Goal: Use online tool/utility: Utilize a website feature to perform a specific function

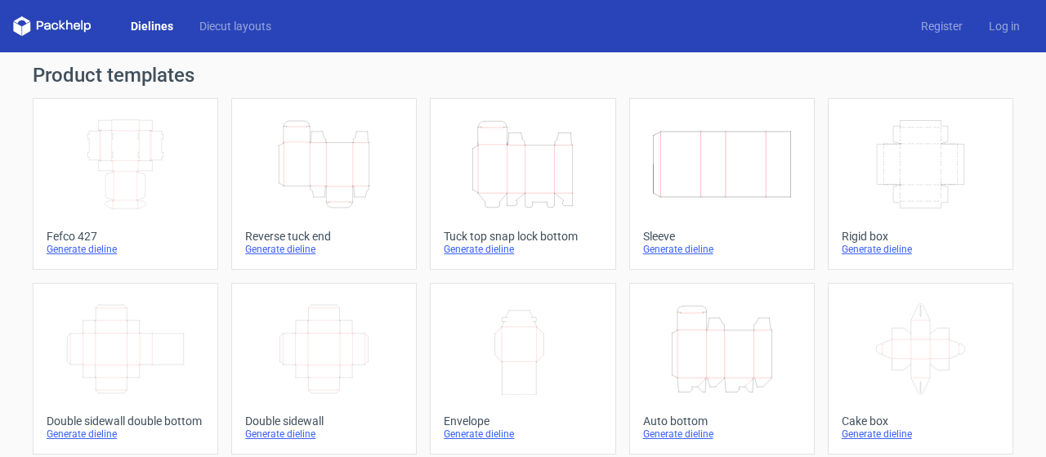
click at [319, 155] on icon "Height Depth Width" at bounding box center [324, 164] width 145 height 92
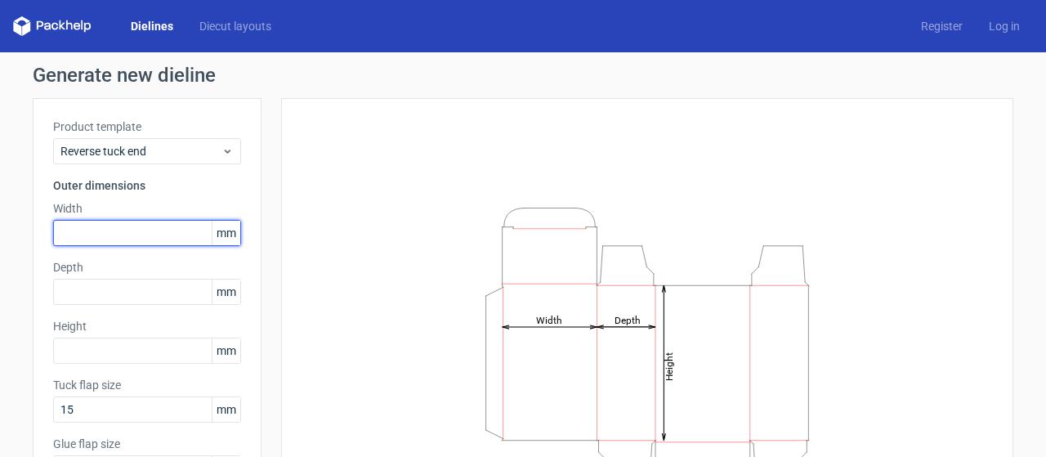
click at [83, 235] on input "text" at bounding box center [147, 233] width 188 height 26
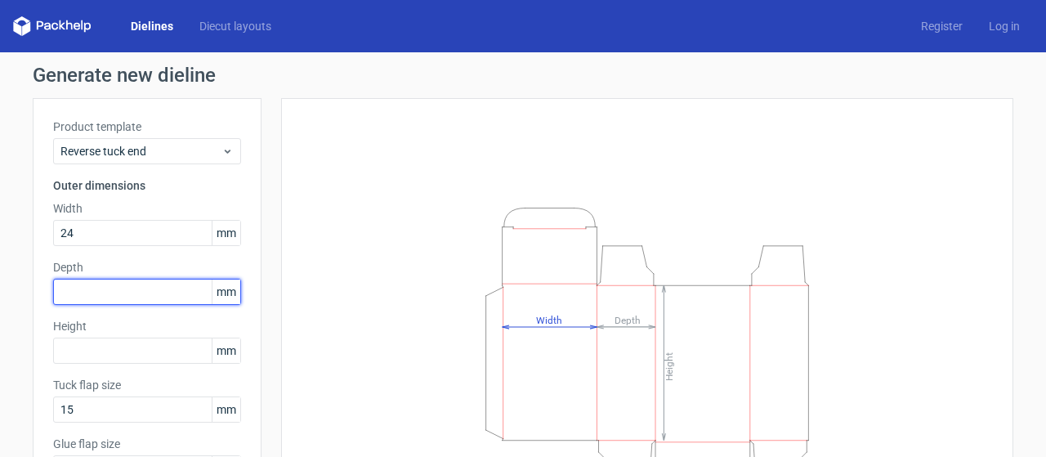
click at [77, 302] on div "Depth mm" at bounding box center [147, 282] width 188 height 46
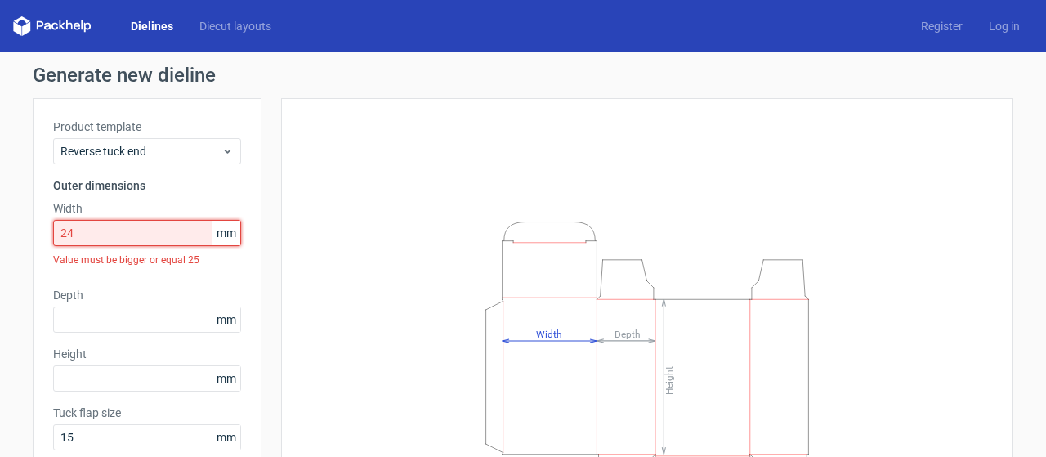
drag, startPoint x: 58, startPoint y: 234, endPoint x: 0, endPoint y: 226, distance: 58.5
click at [0, 226] on div "Generate new dieline Product template Reverse tuck end Outer dimensions Width 2…" at bounding box center [523, 359] width 1046 height 615
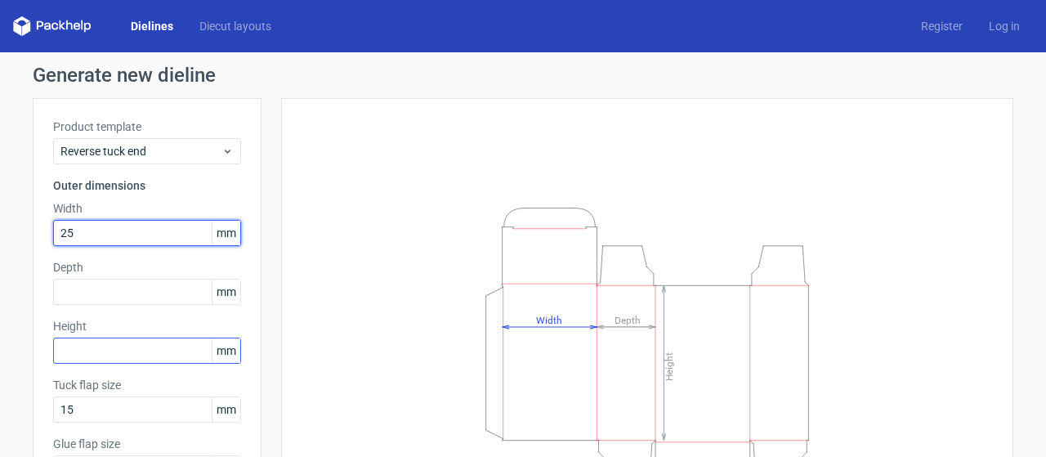
type input "25"
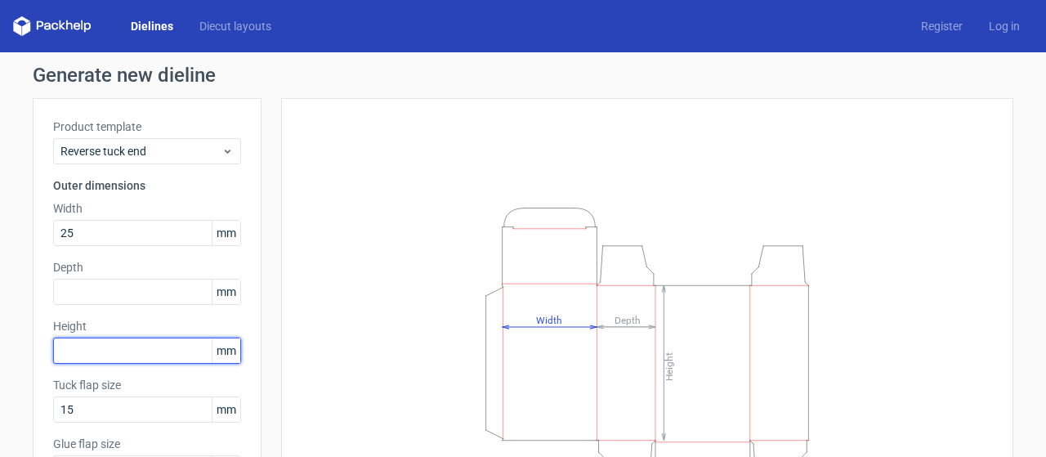
click at [69, 343] on input "text" at bounding box center [147, 350] width 188 height 26
type input "48"
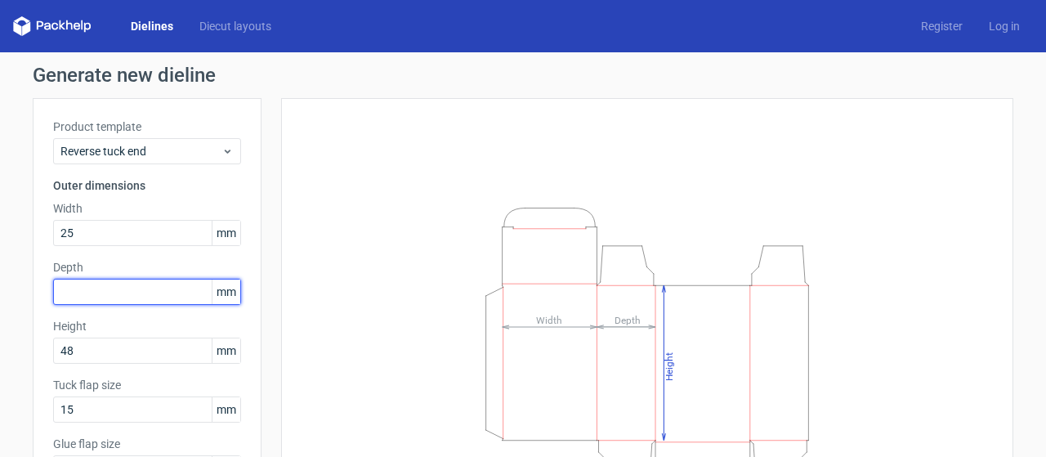
click at [83, 290] on input "text" at bounding box center [147, 292] width 188 height 26
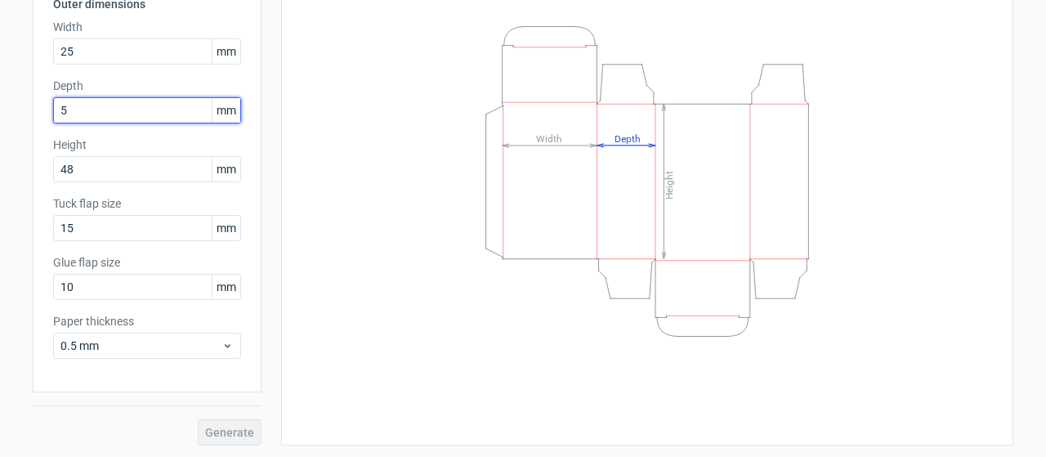
drag, startPoint x: 73, startPoint y: 110, endPoint x: 0, endPoint y: 110, distance: 72.7
click at [0, 110] on div "Generate new dieline Product template Reverse tuck end Outer dimensions Width 2…" at bounding box center [523, 164] width 1046 height 587
type input "25"
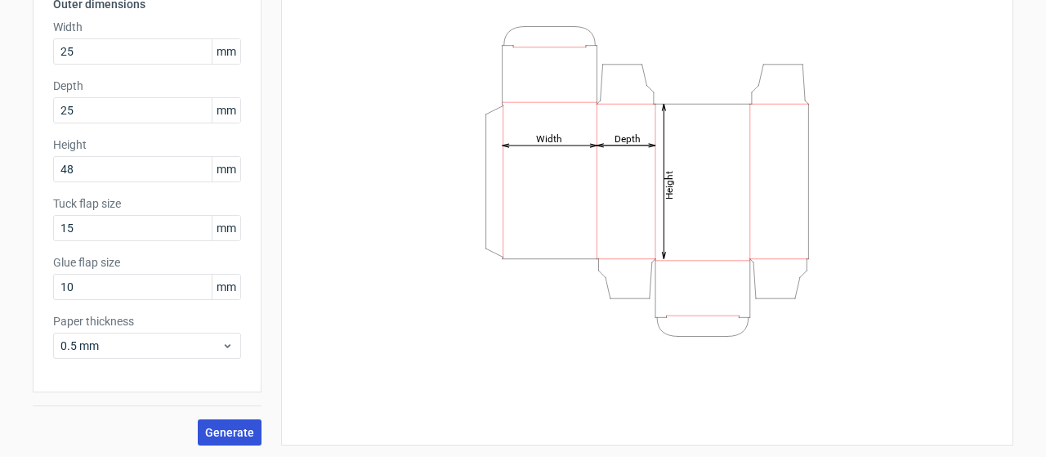
click at [235, 432] on span "Generate" at bounding box center [229, 432] width 49 height 11
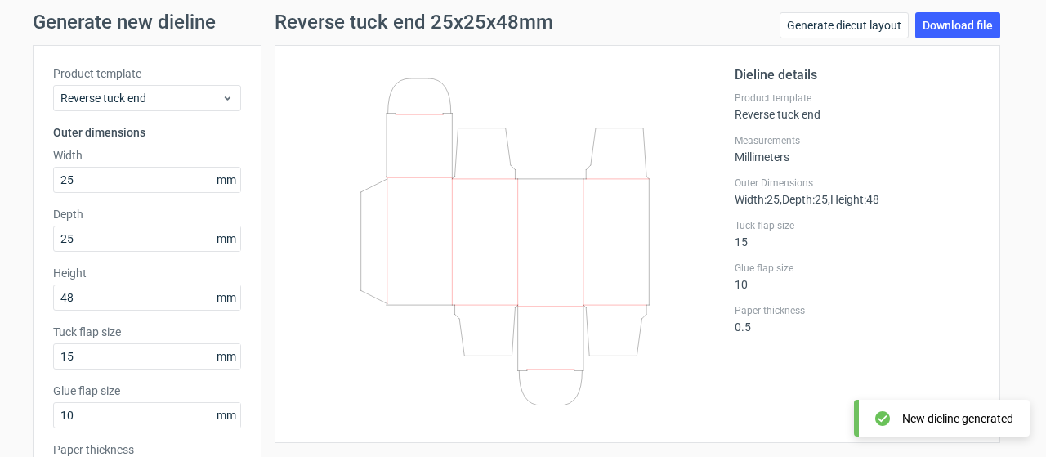
scroll to position [18, 0]
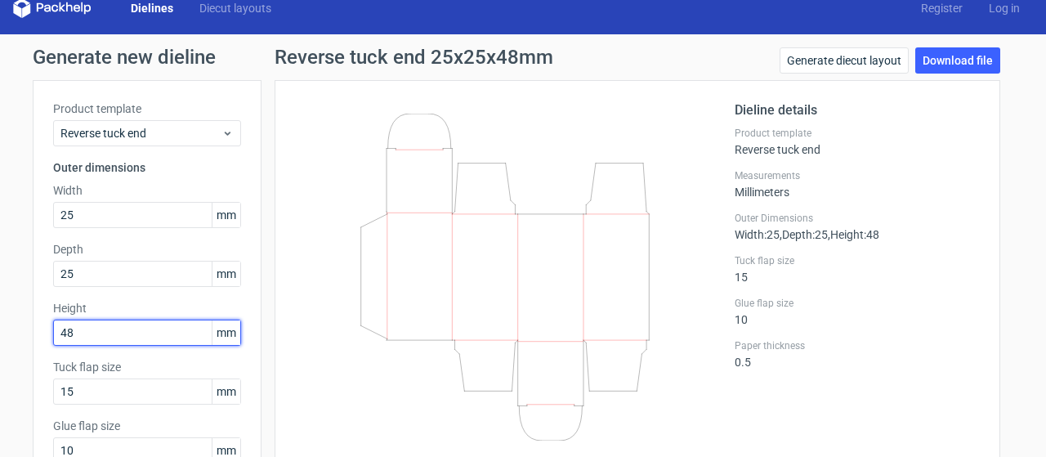
drag, startPoint x: 81, startPoint y: 332, endPoint x: 0, endPoint y: 331, distance: 80.9
click at [0, 331] on div "Generate new dieline Product template Reverse tuck end Outer dimensions Width 2…" at bounding box center [523, 327] width 1046 height 587
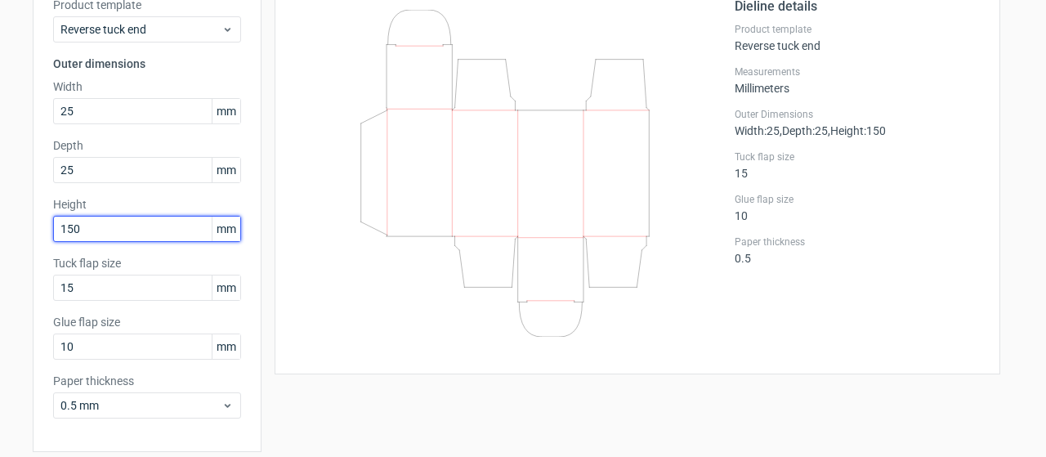
scroll to position [181, 0]
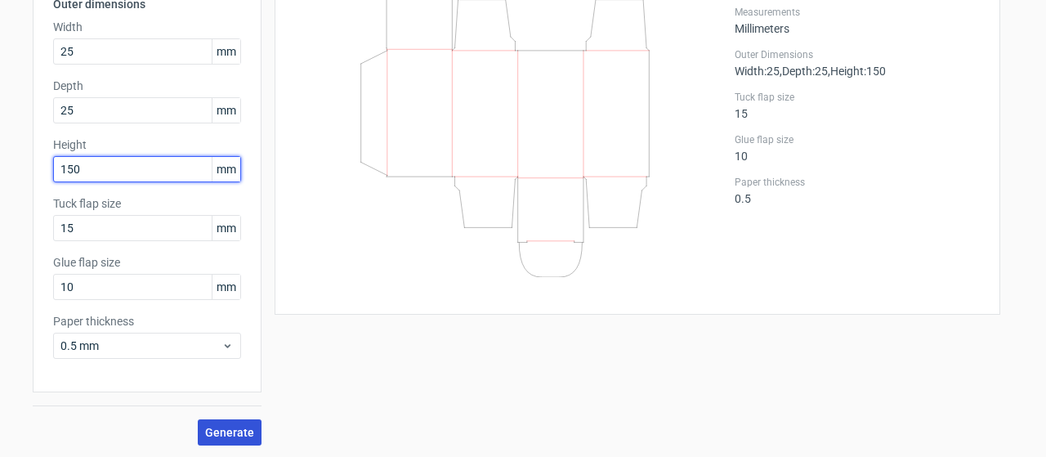
type input "150"
click at [221, 431] on span "Generate" at bounding box center [229, 432] width 49 height 11
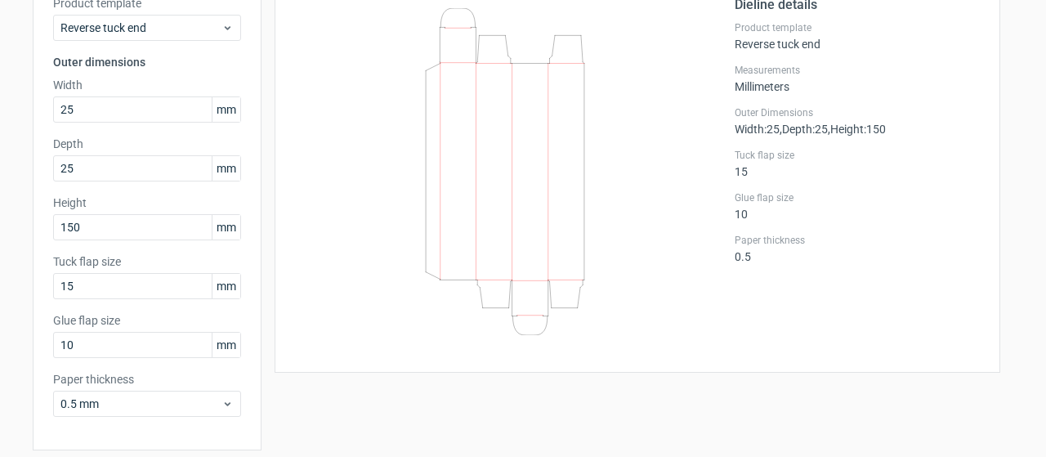
scroll to position [100, 0]
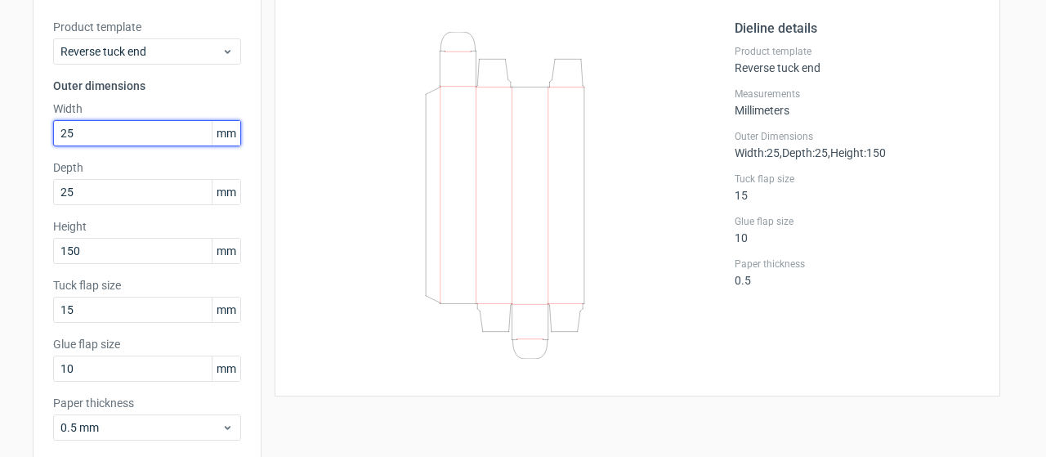
drag, startPoint x: 77, startPoint y: 135, endPoint x: 0, endPoint y: 135, distance: 76.8
click at [0, 135] on div "Generate new dieline Product template Reverse tuck end Outer dimensions Width 2…" at bounding box center [523, 246] width 1046 height 587
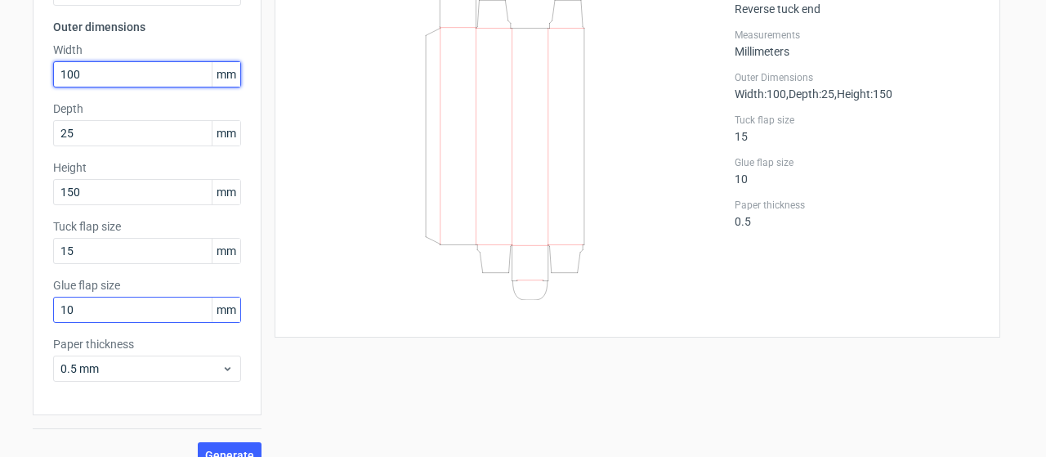
scroll to position [181, 0]
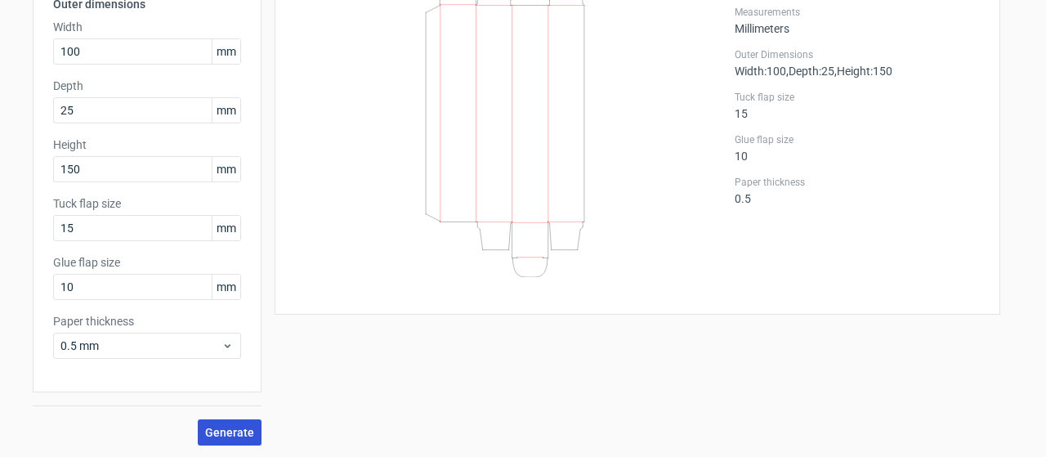
click at [221, 431] on span "Generate" at bounding box center [229, 432] width 49 height 11
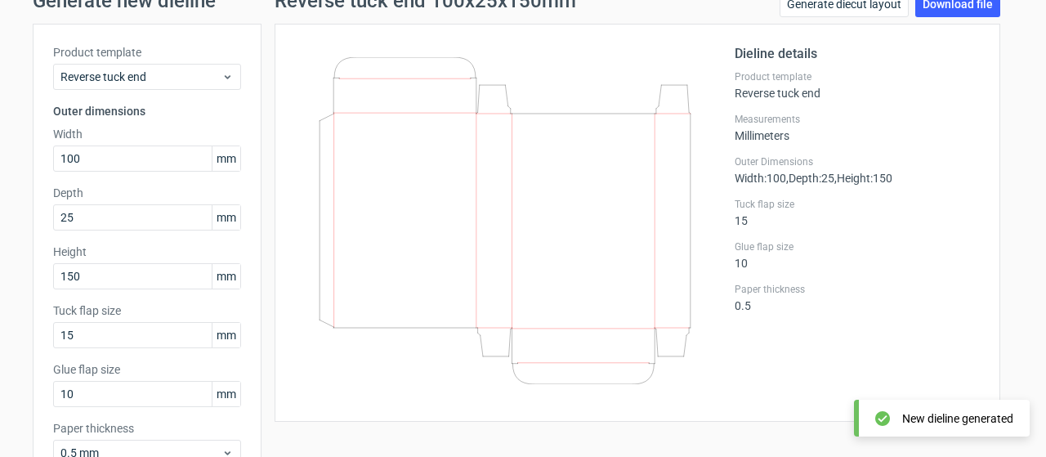
scroll to position [100, 0]
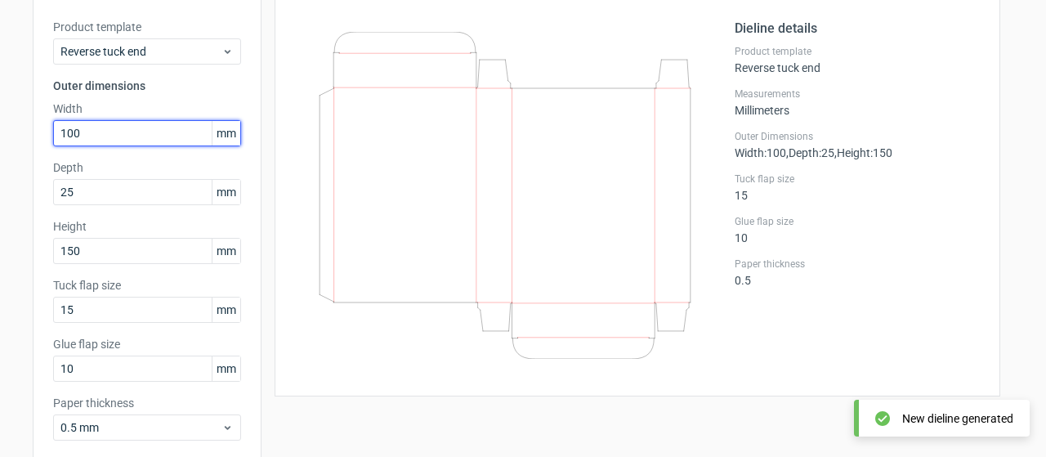
drag, startPoint x: 82, startPoint y: 138, endPoint x: 0, endPoint y: 125, distance: 82.7
click at [0, 125] on div "Generate new dieline Product template Reverse tuck end Outer dimensions Width 1…" at bounding box center [523, 246] width 1046 height 587
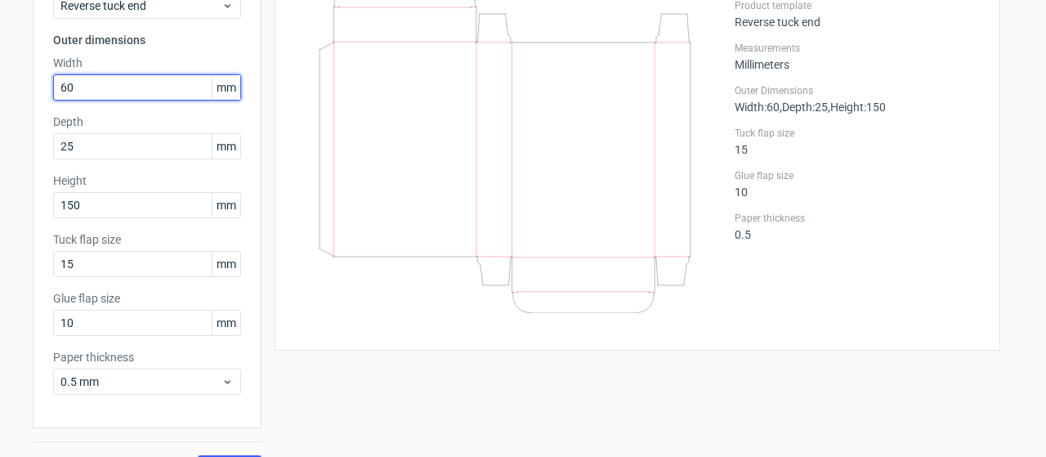
scroll to position [181, 0]
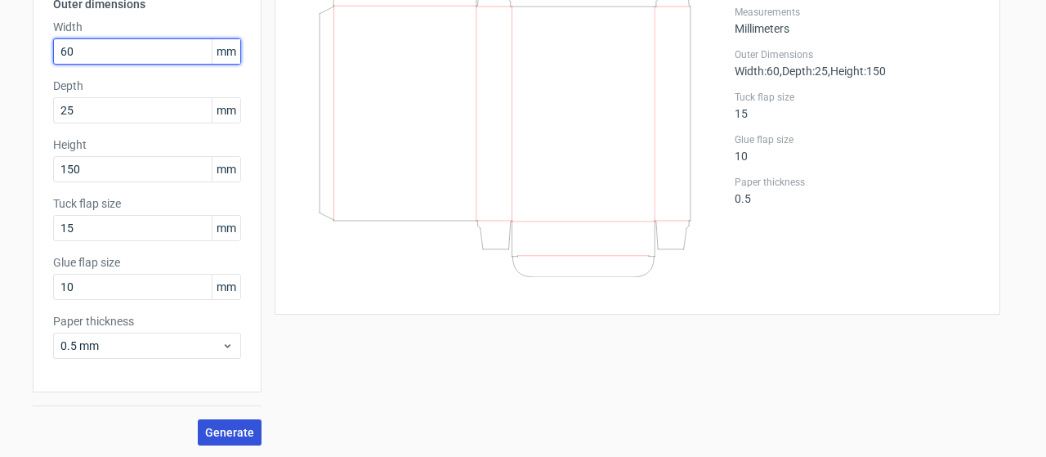
type input "60"
click at [242, 427] on span "Generate" at bounding box center [229, 432] width 49 height 11
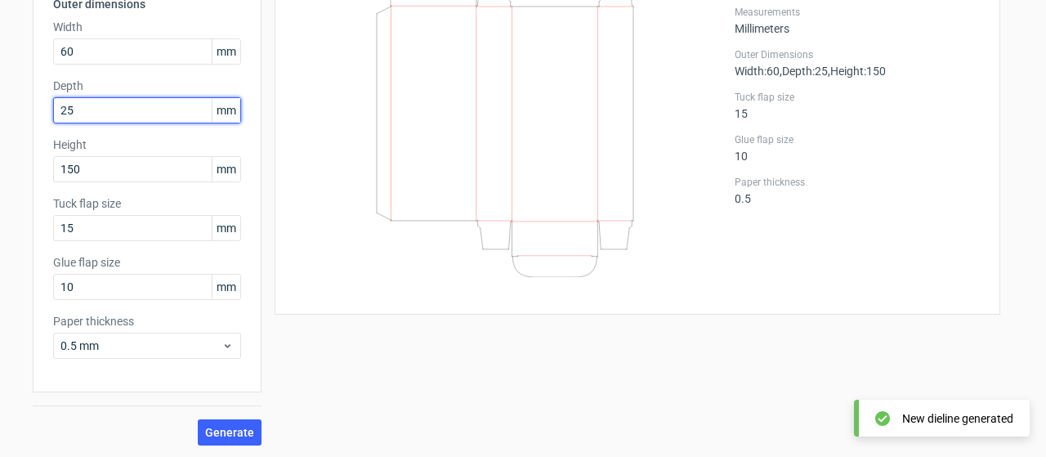
drag, startPoint x: 74, startPoint y: 112, endPoint x: 0, endPoint y: 99, distance: 74.7
click at [0, 99] on div "Generate new dieline Product template Reverse tuck end Outer dimensions Width 6…" at bounding box center [523, 164] width 1046 height 587
type input "30"
click at [226, 434] on span "Generate" at bounding box center [229, 432] width 49 height 11
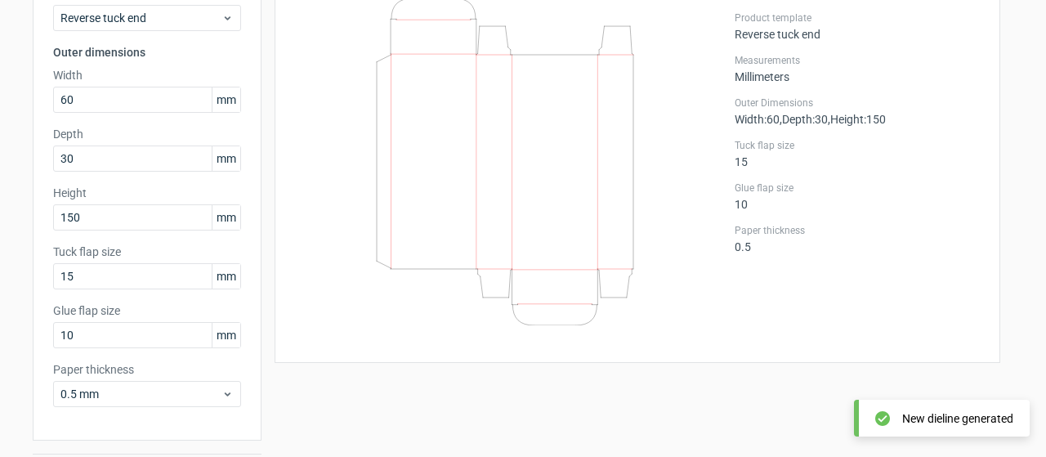
scroll to position [100, 0]
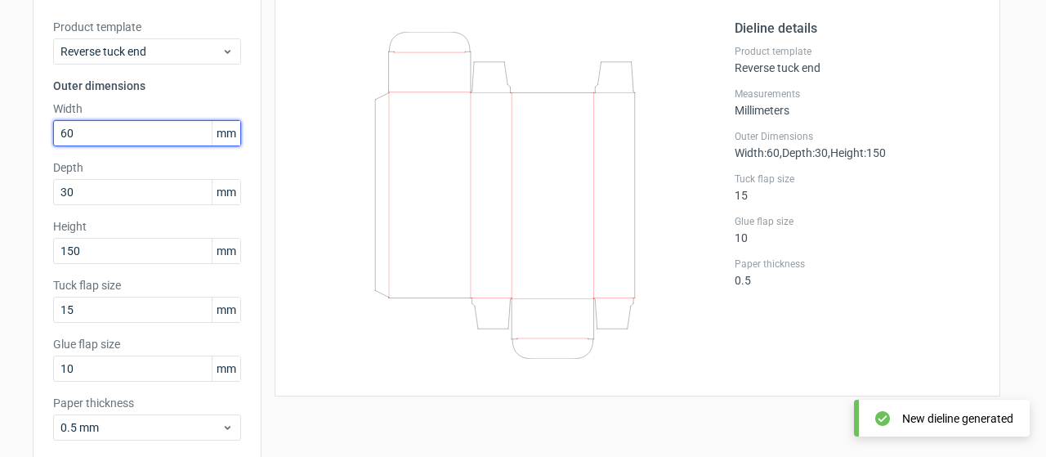
drag, startPoint x: 78, startPoint y: 136, endPoint x: 4, endPoint y: 132, distance: 74.5
click at [4, 132] on div "Generate new dieline Product template Reverse tuck end Outer dimensions Width 6…" at bounding box center [523, 246] width 1046 height 587
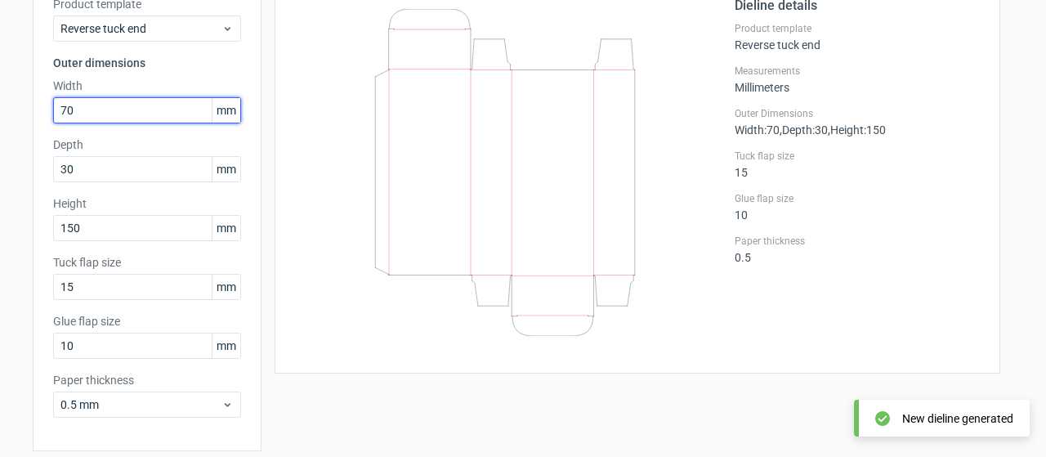
scroll to position [181, 0]
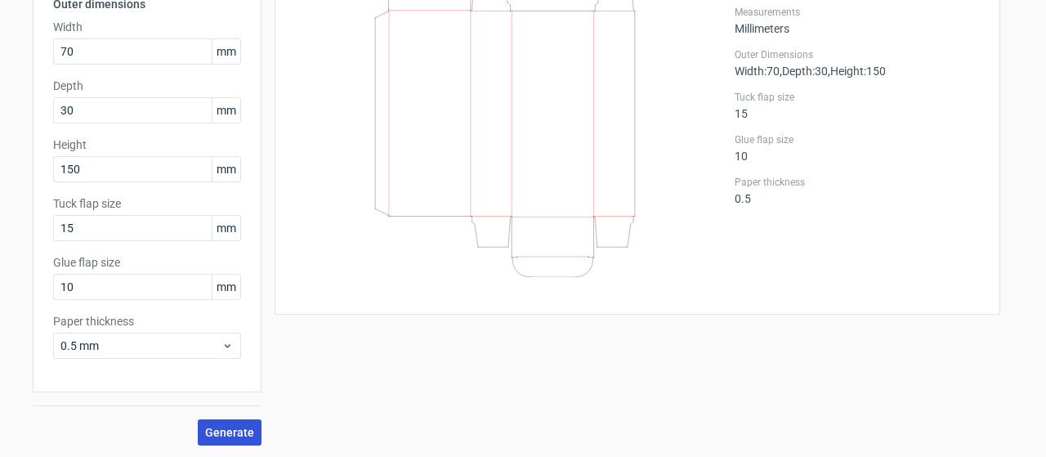
click at [223, 428] on span "Generate" at bounding box center [229, 432] width 49 height 11
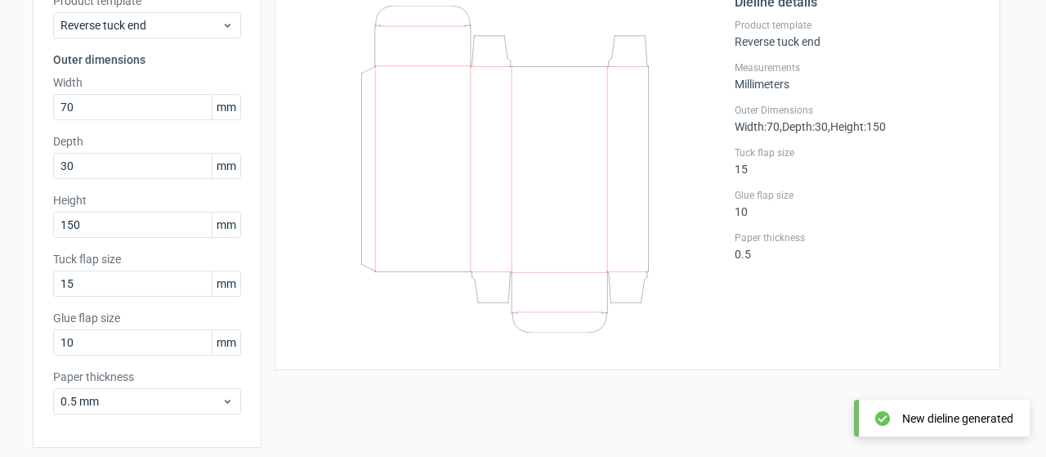
scroll to position [100, 0]
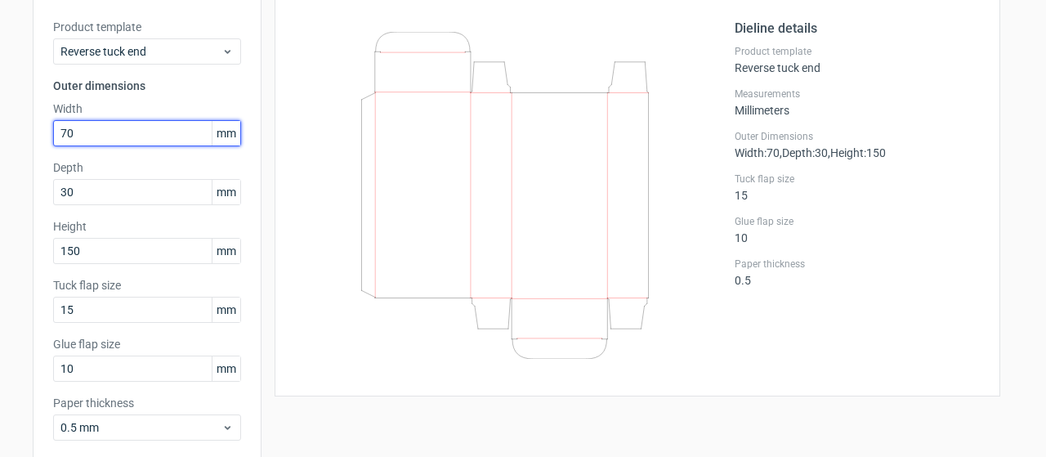
drag, startPoint x: 98, startPoint y: 137, endPoint x: 0, endPoint y: 137, distance: 98.1
click at [0, 137] on div "Generate new dieline Product template Reverse tuck end Outer dimensions Width 7…" at bounding box center [523, 246] width 1046 height 587
type input "620"
